Goal: Transaction & Acquisition: Purchase product/service

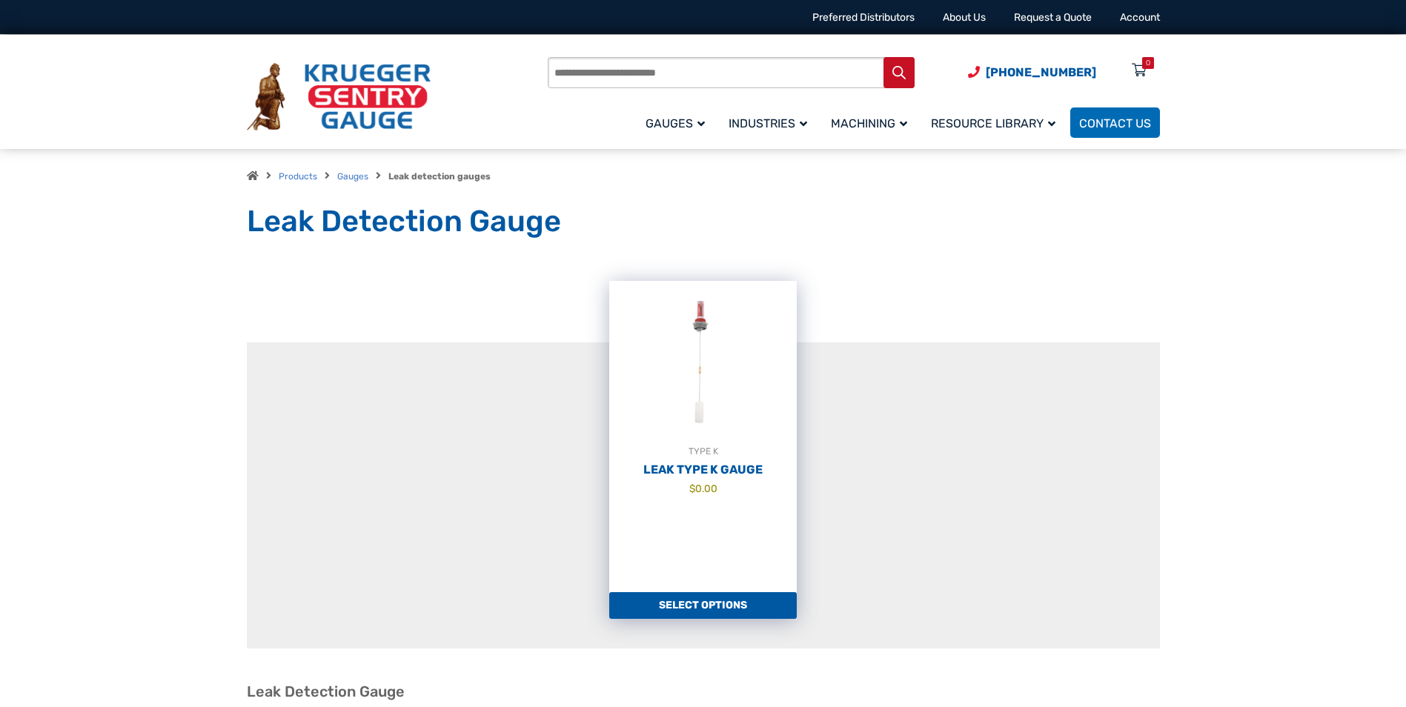
click at [711, 470] on h2 "Leak Type K Gauge" at bounding box center [702, 469] width 187 height 15
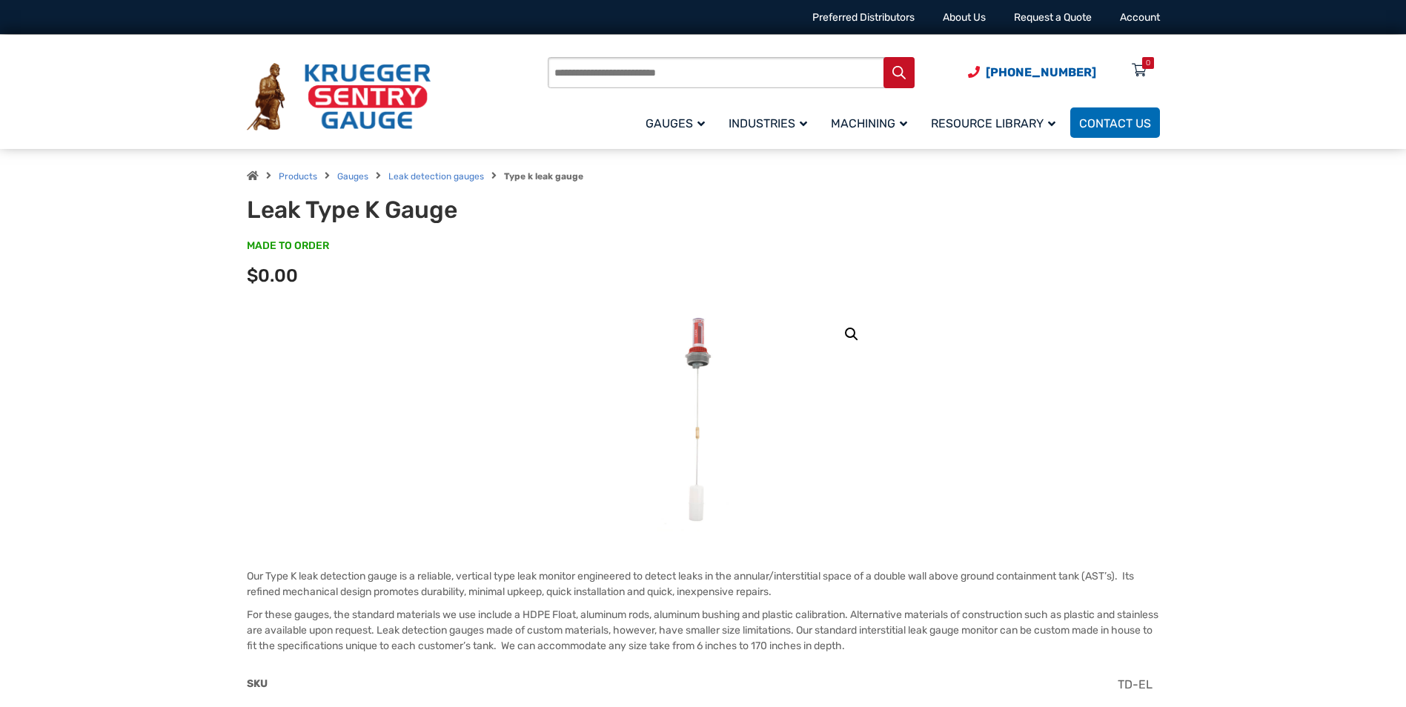
click at [848, 330] on link "🔍" at bounding box center [851, 334] width 27 height 27
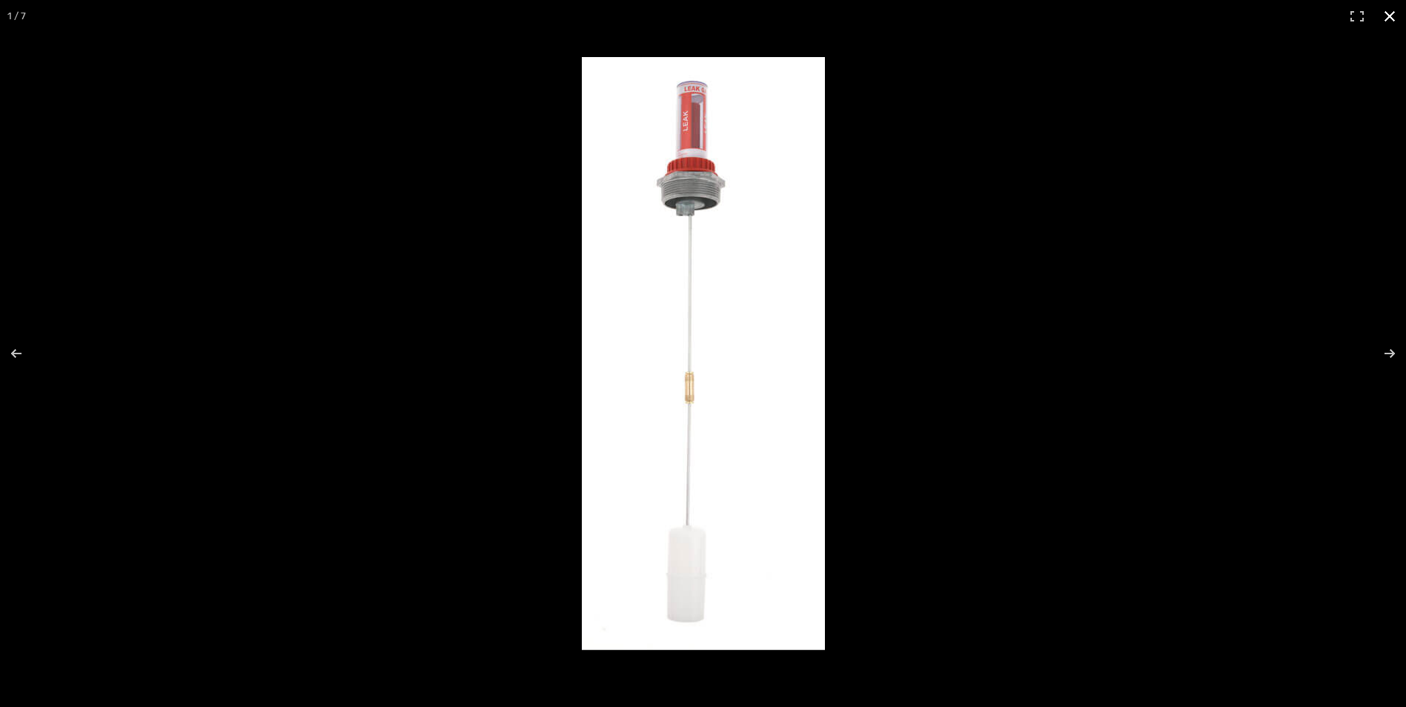
click at [1387, 16] on button "Close (Esc)" at bounding box center [1389, 16] width 33 height 33
